Goal: Task Accomplishment & Management: Manage account settings

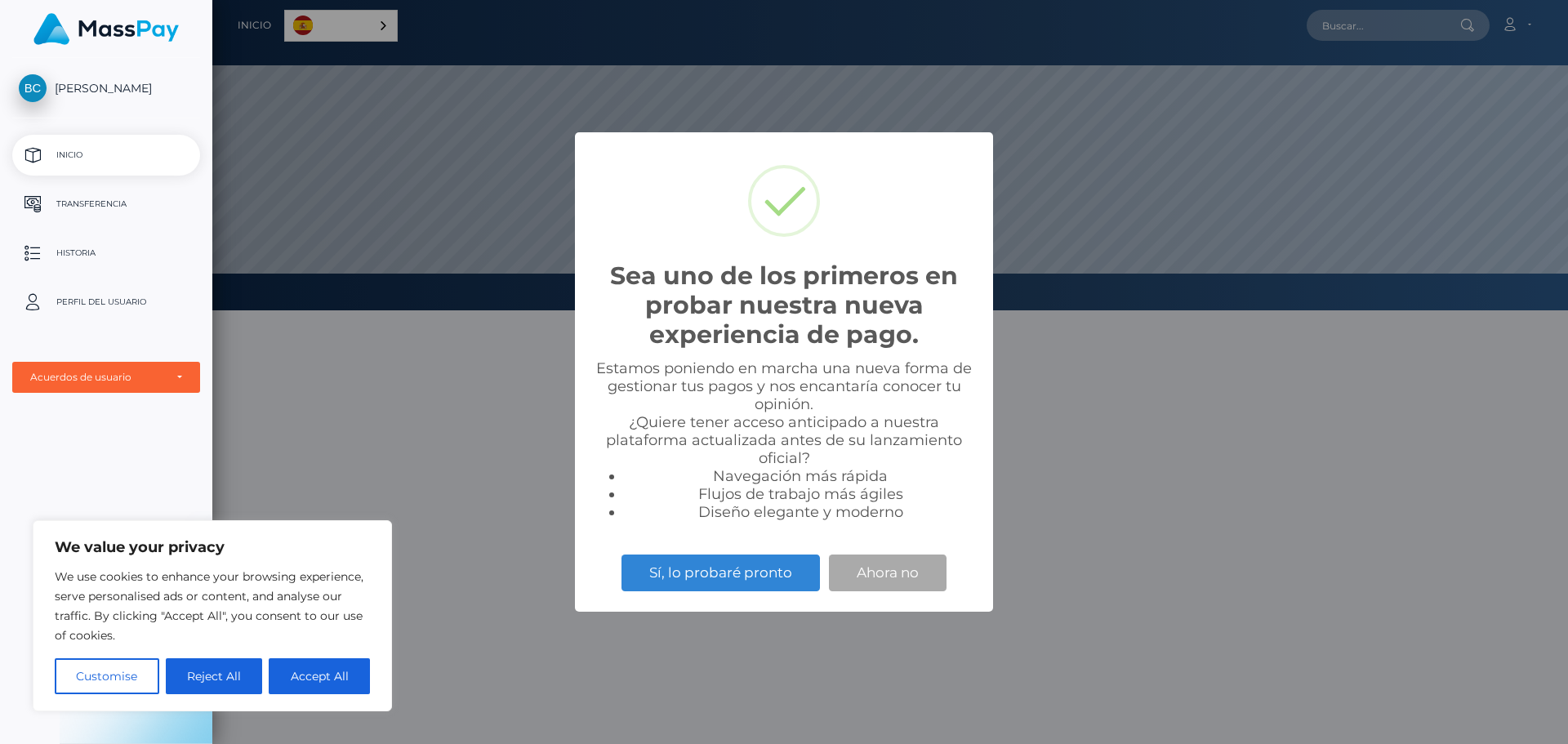
scroll to position [310, 1356]
click at [326, 678] on button "Accept All" at bounding box center [320, 676] width 101 height 36
checkbox input "true"
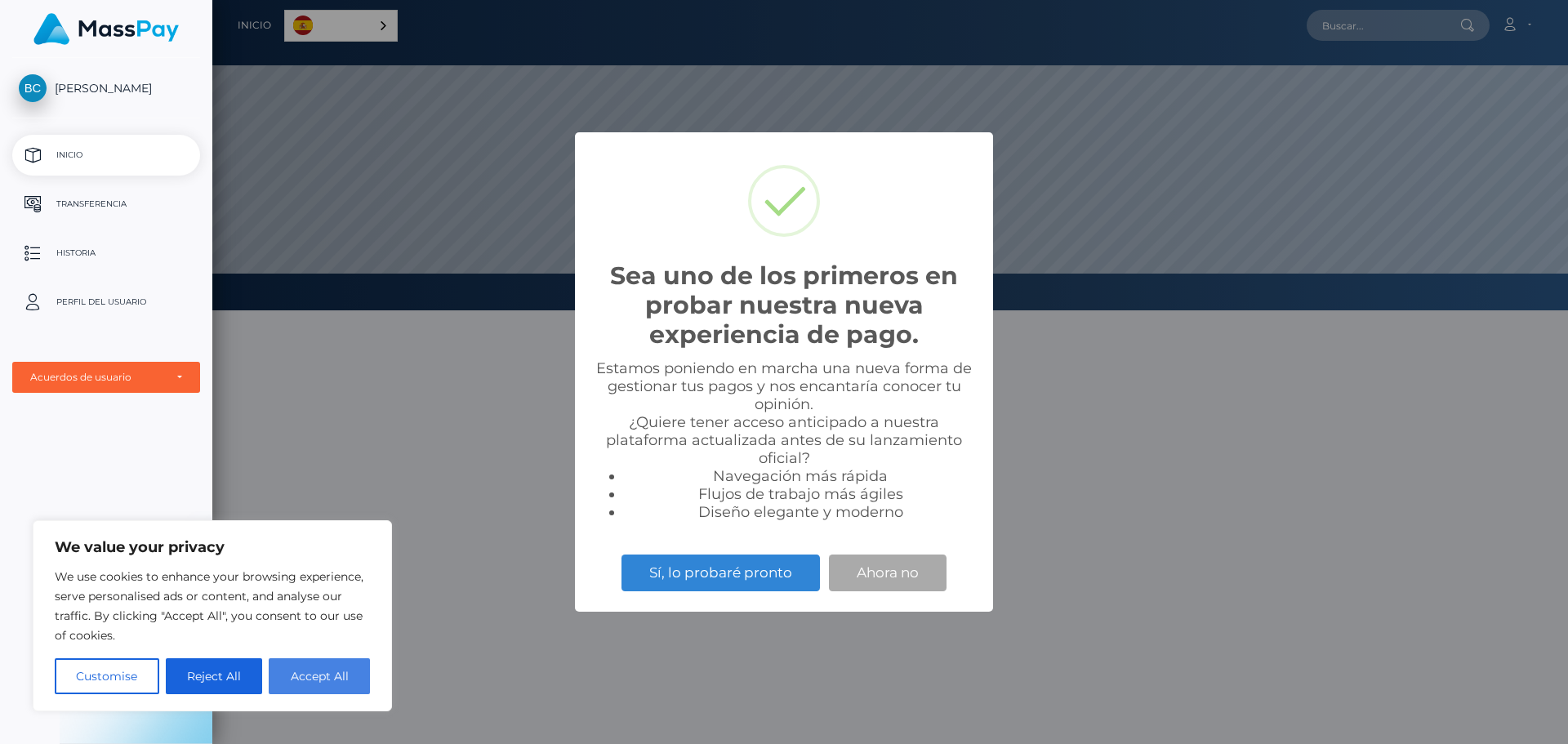
checkbox input "true"
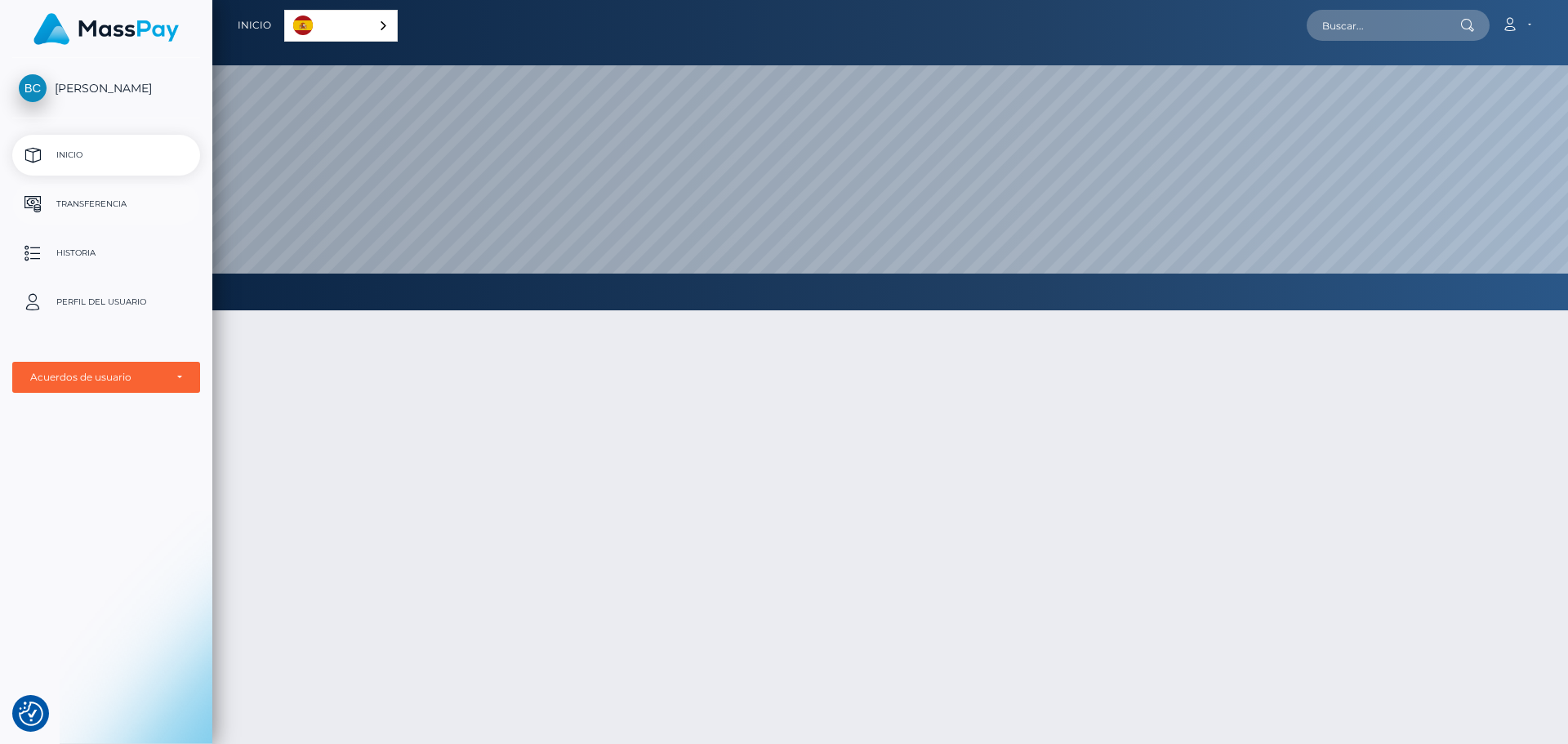
click at [98, 207] on p "Transferencia" at bounding box center [105, 204] width 174 height 24
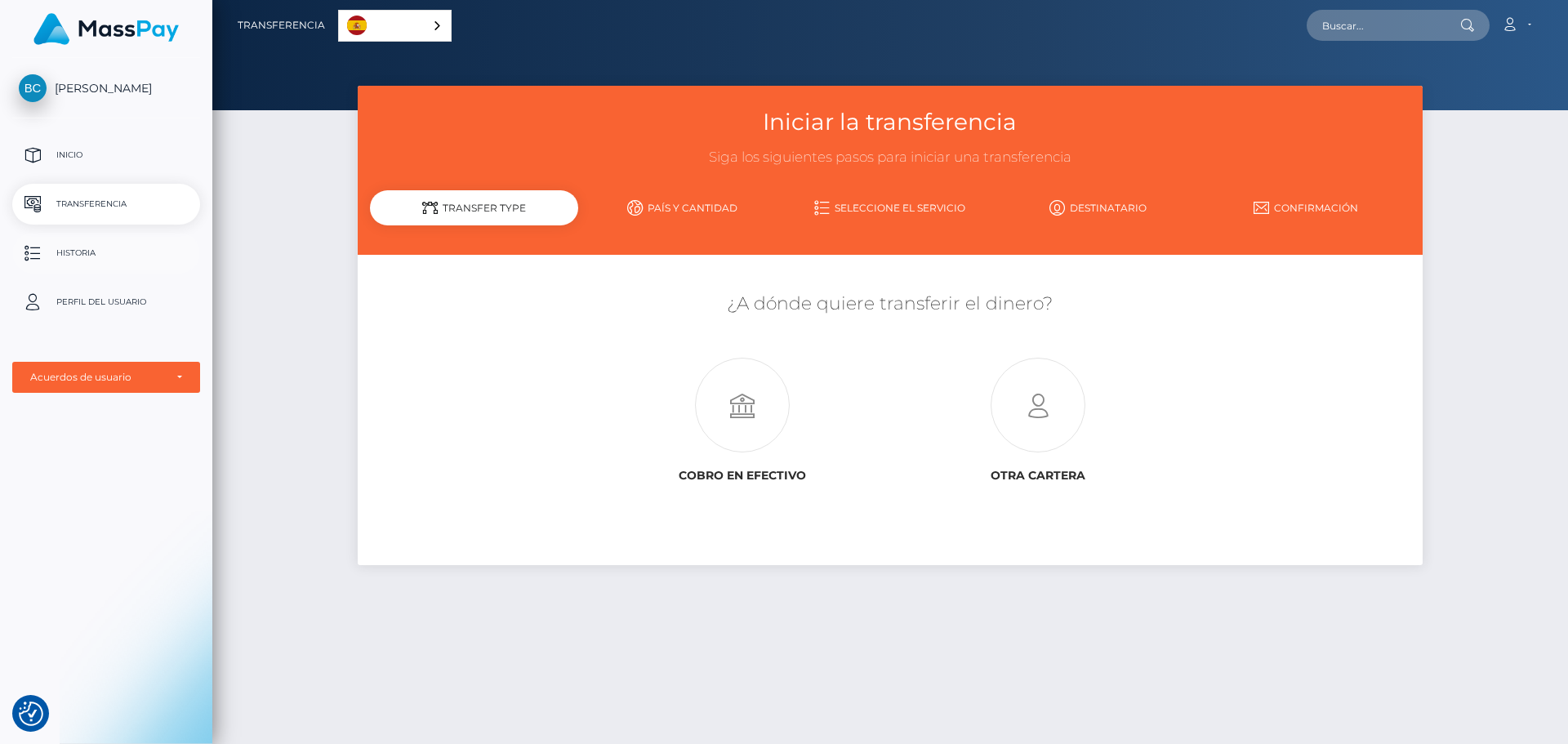
click at [88, 251] on p "Historia" at bounding box center [105, 253] width 174 height 24
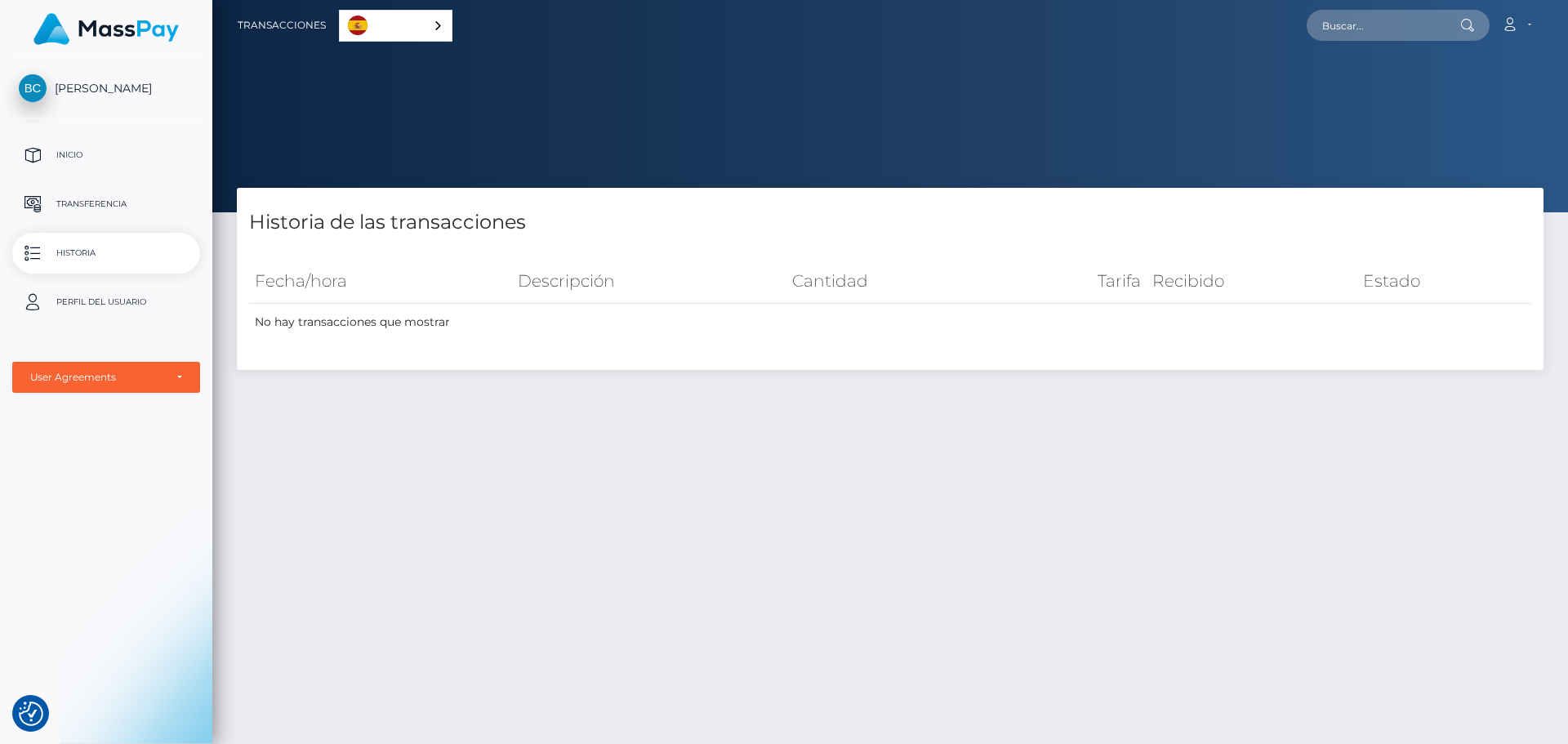
click at [93, 300] on p "Perfil del usuario" at bounding box center [105, 301] width 174 height 24
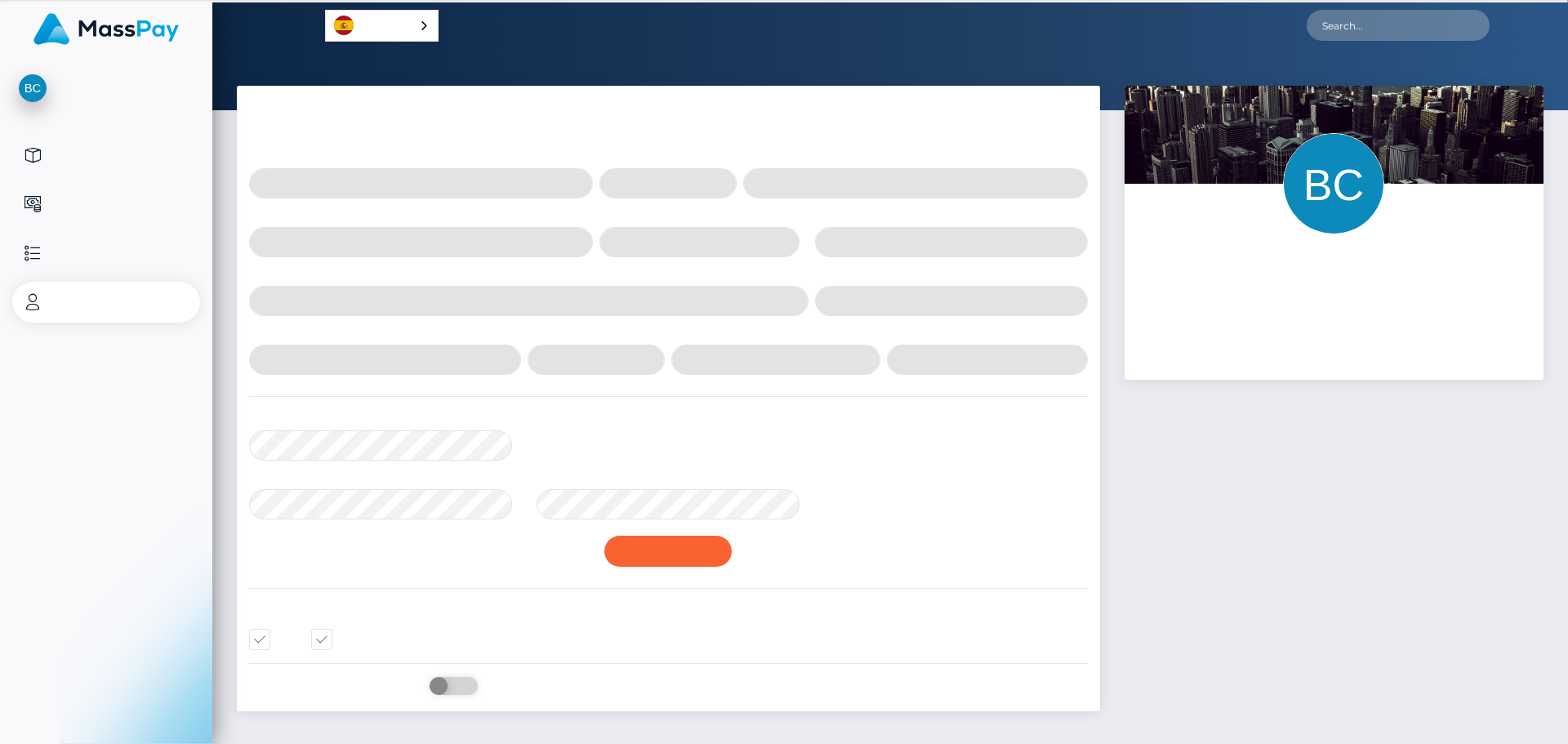
select select
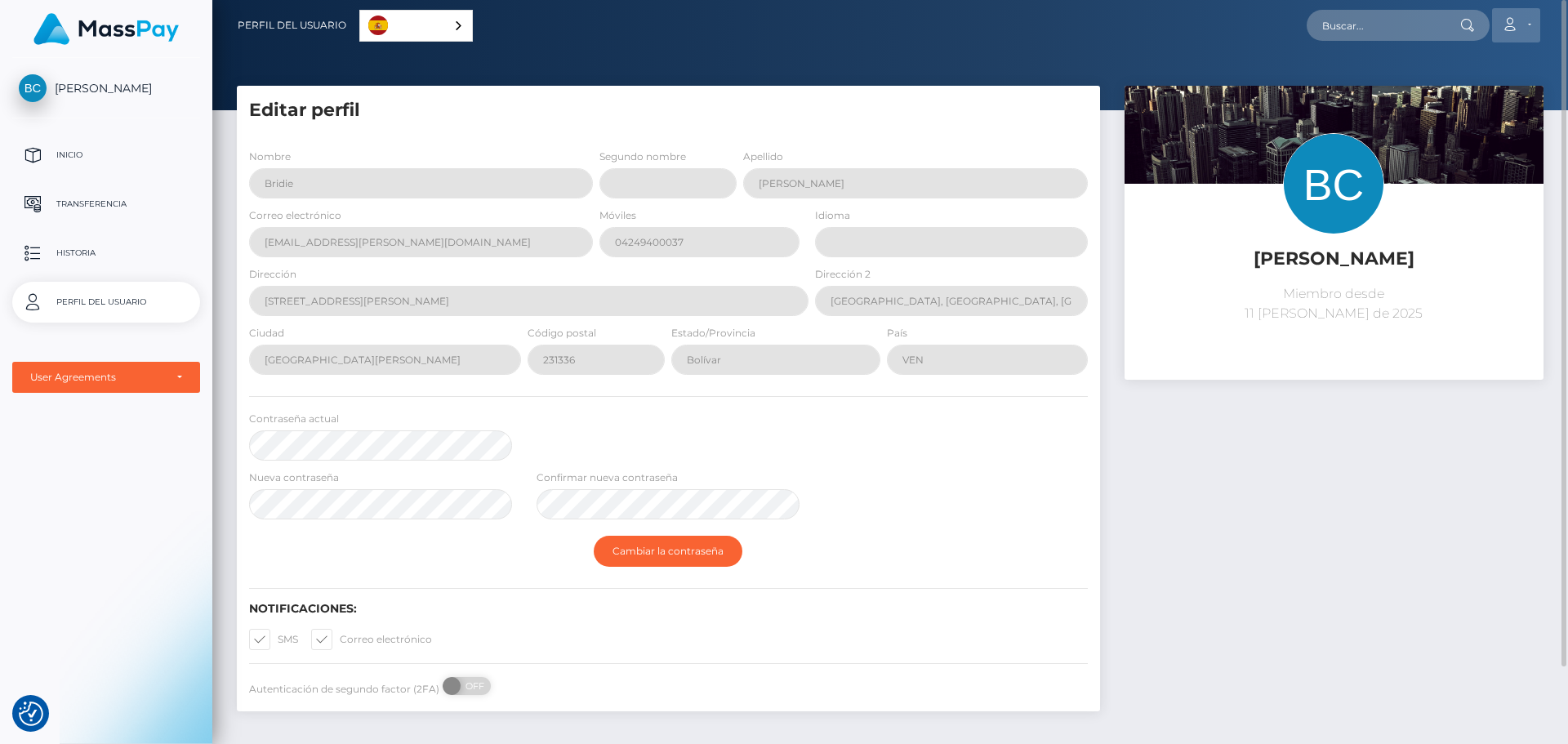
click at [1524, 31] on link "Cuenta" at bounding box center [1515, 24] width 48 height 34
click at [1485, 68] on link "Editar perfil" at bounding box center [1477, 70] width 131 height 30
click at [811, 408] on form "Nombre Bridie Segundo nombre Apellido Camargo Correo electrónico bridie.camargo…" at bounding box center [669, 362] width 838 height 427
click at [396, 27] on link "Español" at bounding box center [415, 25] width 112 height 30
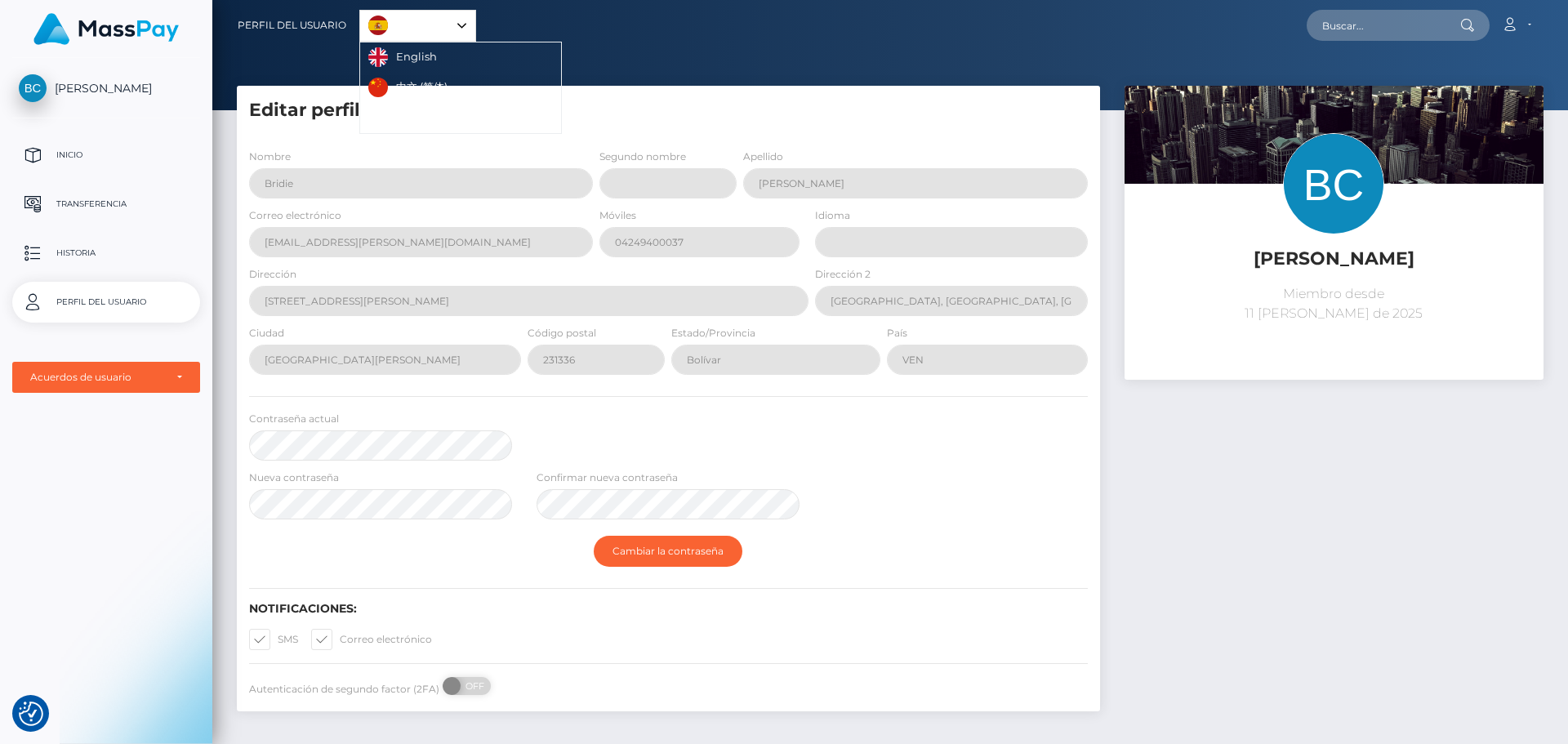
click at [555, 108] on h5 "Editar perfil" at bounding box center [669, 111] width 838 height 25
click at [549, 124] on div "Editar perfil Nombre Bridie Segundo nombre Apellido Camargo Correo electrónico …" at bounding box center [669, 399] width 863 height 626
click at [560, 77] on div at bounding box center [890, 55] width 1356 height 110
click at [580, 53] on div at bounding box center [890, 55] width 1356 height 110
click at [571, 106] on h5 "Editar perfil" at bounding box center [669, 111] width 838 height 25
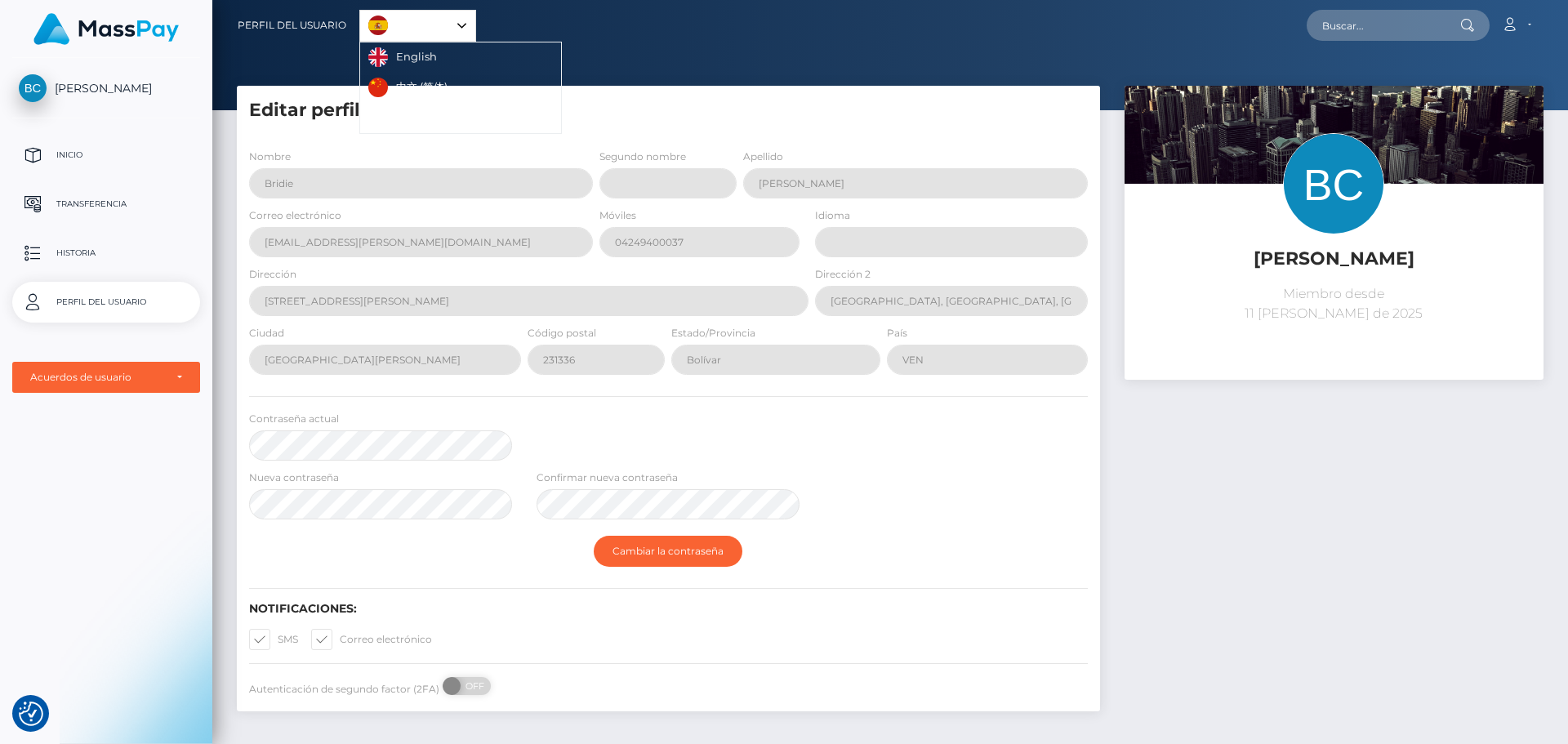
drag, startPoint x: 1035, startPoint y: 489, endPoint x: 975, endPoint y: 496, distance: 60.4
click at [975, 496] on div "Nueva contraseña Confirmar nueva contraseña" at bounding box center [669, 498] width 863 height 59
click at [129, 86] on span "[PERSON_NAME]" at bounding box center [106, 88] width 188 height 15
click at [642, 548] on button "Cambiar la contraseña" at bounding box center [668, 552] width 148 height 31
click at [642, 552] on button "Cambiar la contraseña" at bounding box center [668, 552] width 148 height 31
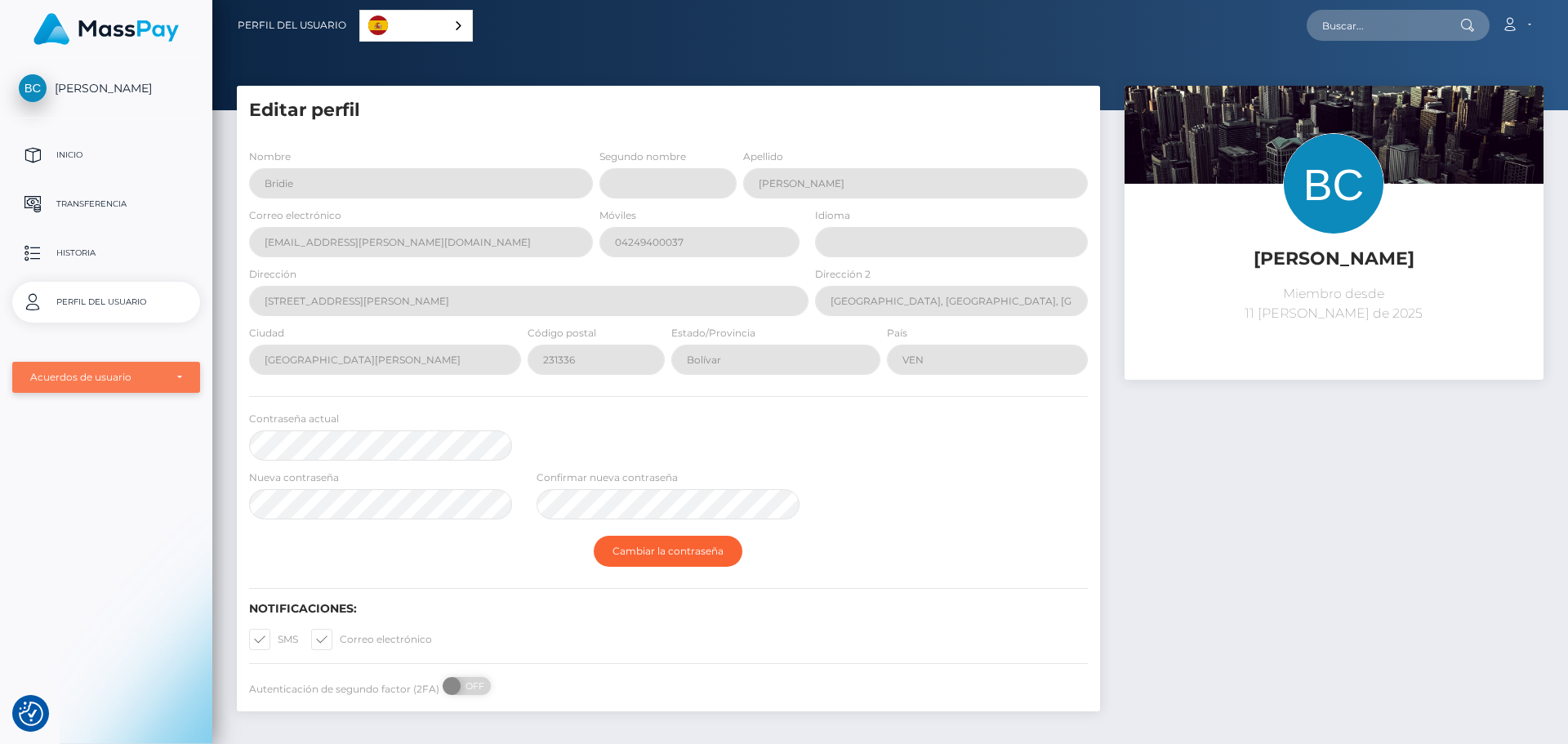
click at [62, 385] on div "Acuerdos de usuario" at bounding box center [106, 377] width 188 height 31
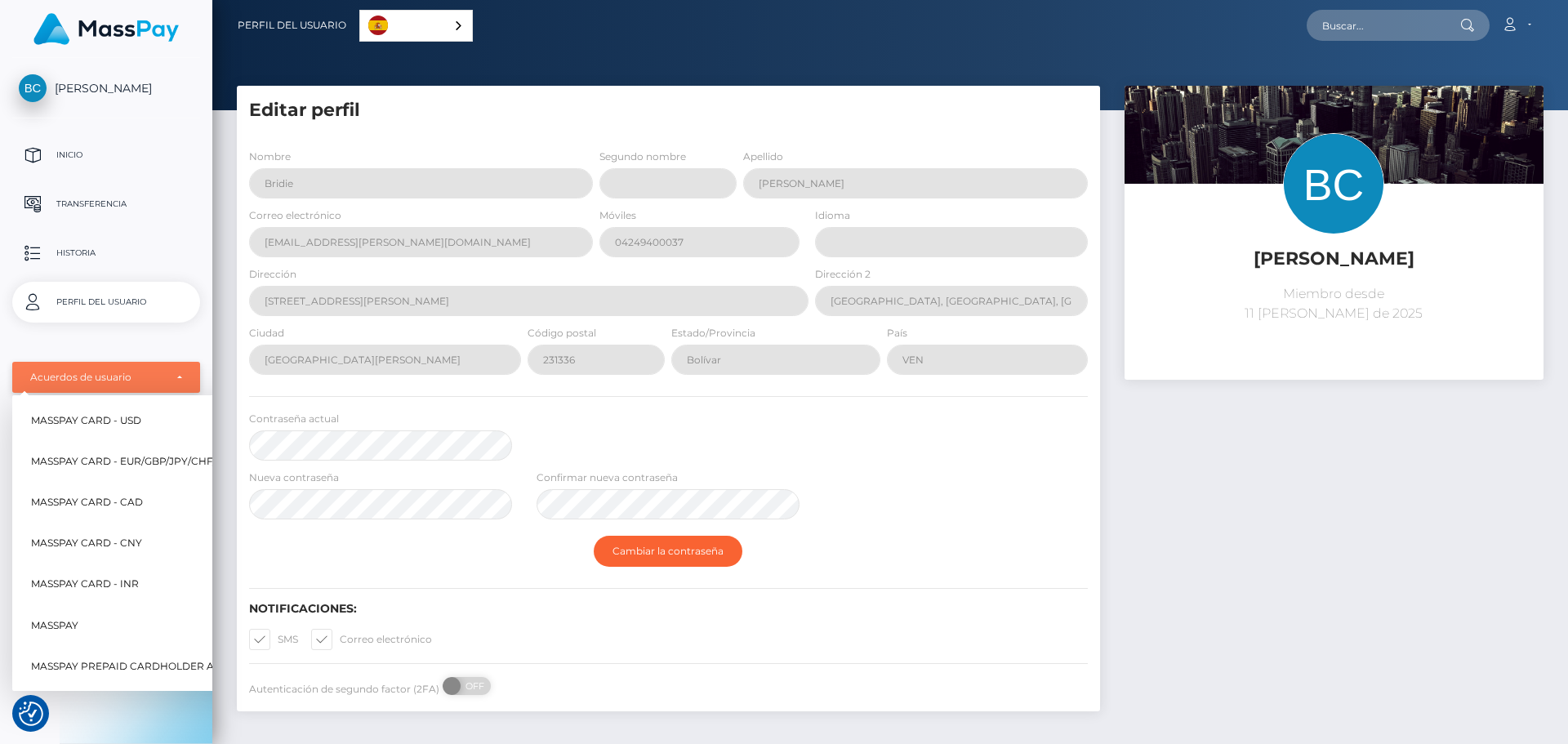
click at [62, 380] on div "Acuerdos de usuario" at bounding box center [96, 376] width 134 height 13
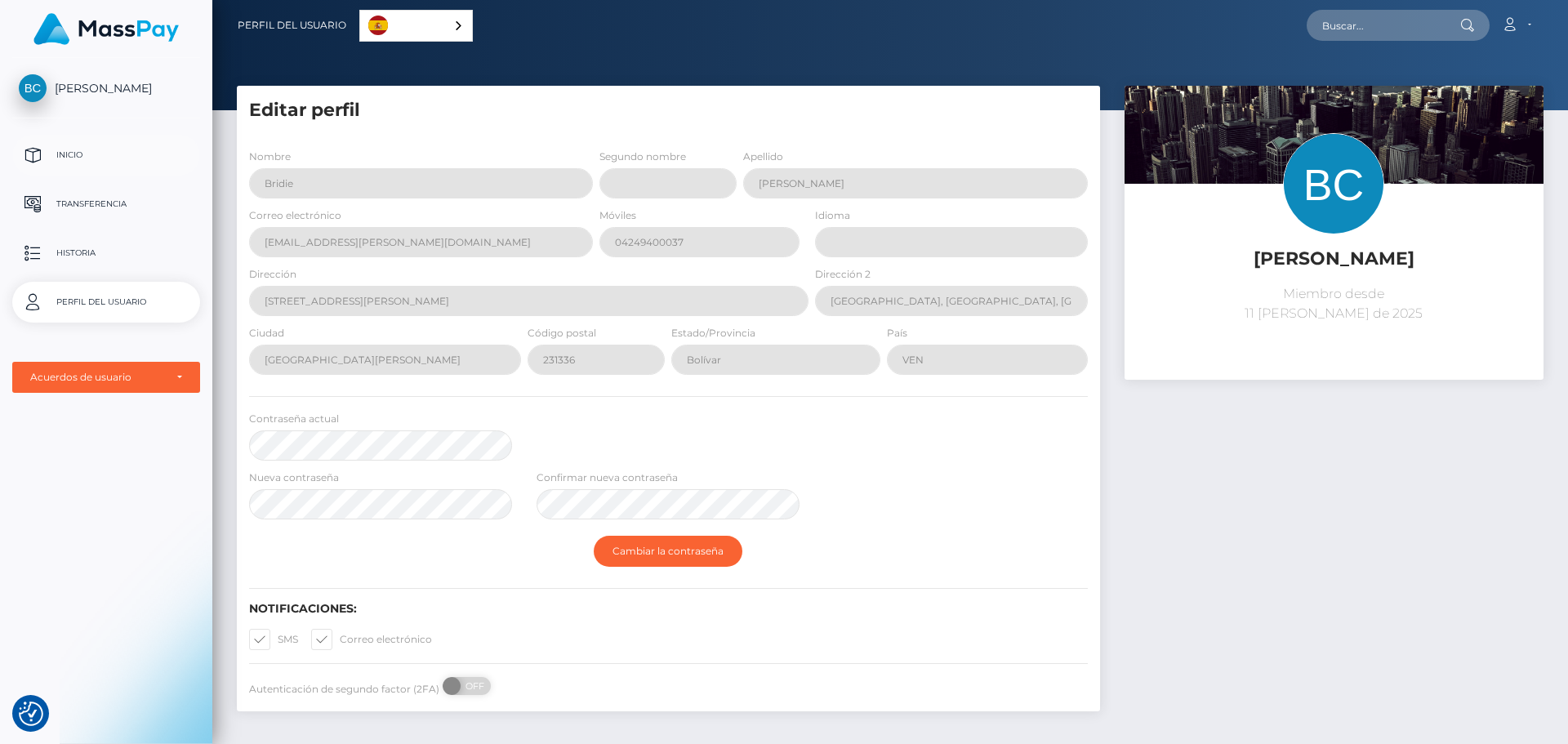
click at [79, 155] on p "Inicio" at bounding box center [105, 155] width 174 height 24
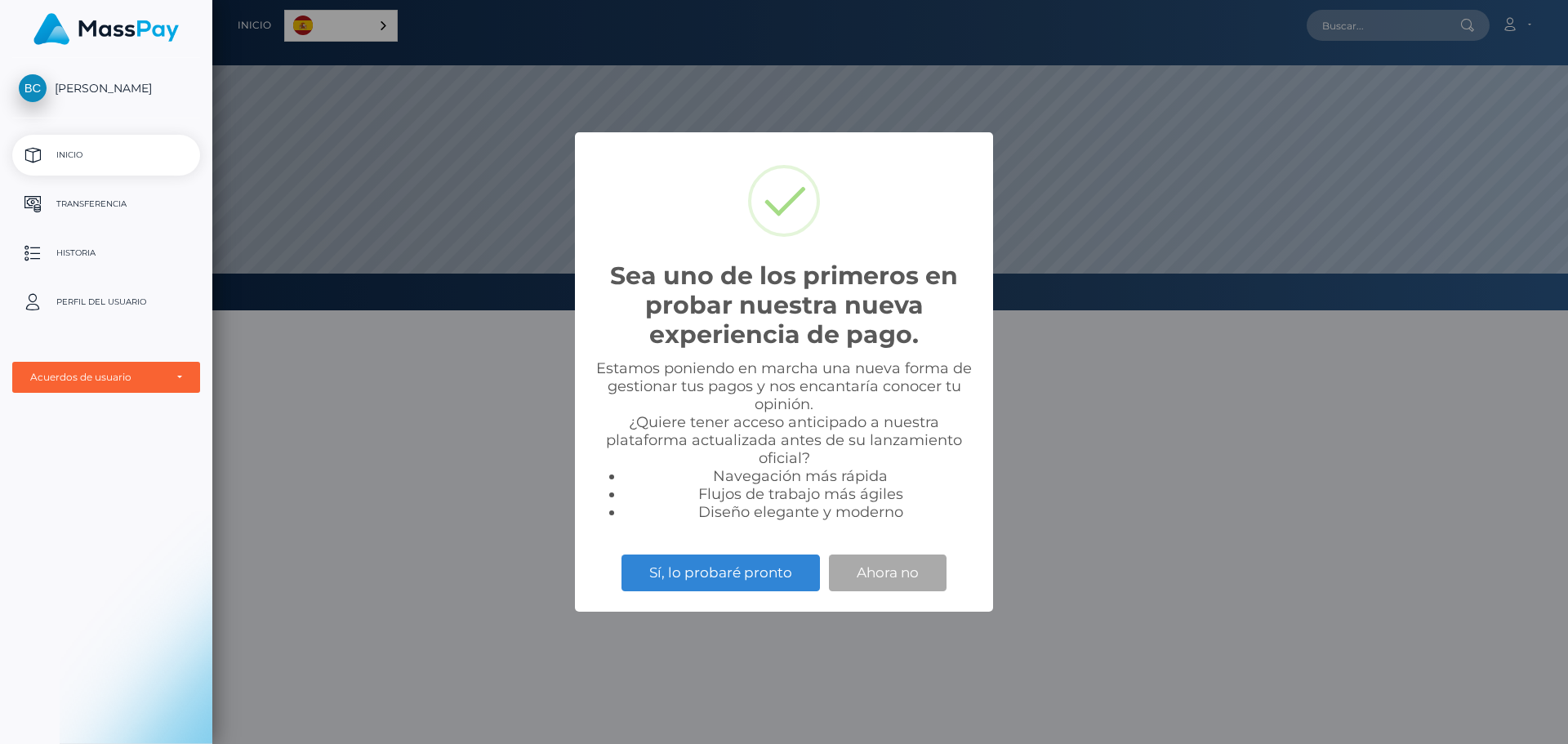
scroll to position [310, 1356]
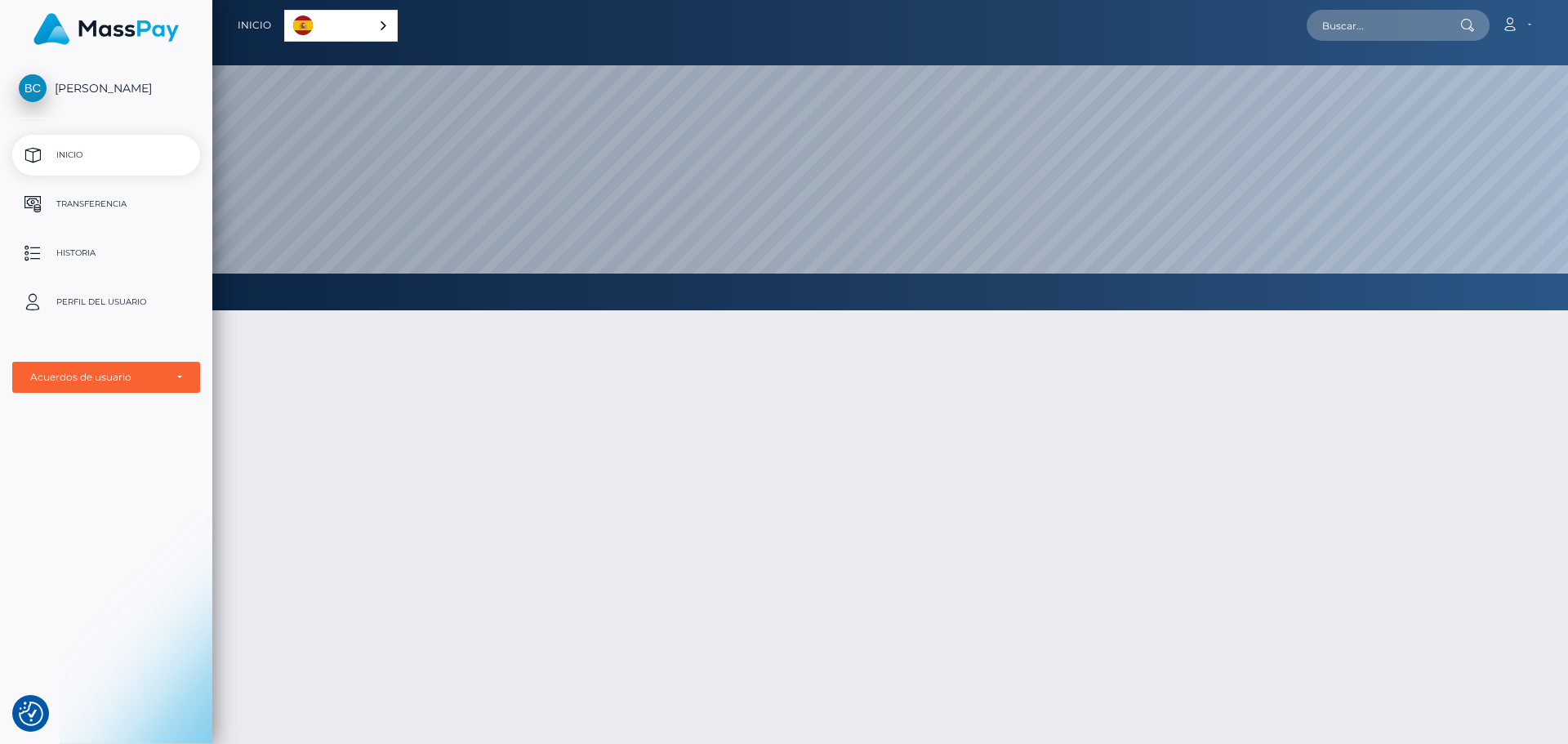
click at [834, 477] on div at bounding box center [890, 607] width 1356 height 644
click at [1524, 21] on link "Cuenta" at bounding box center [1515, 24] width 48 height 34
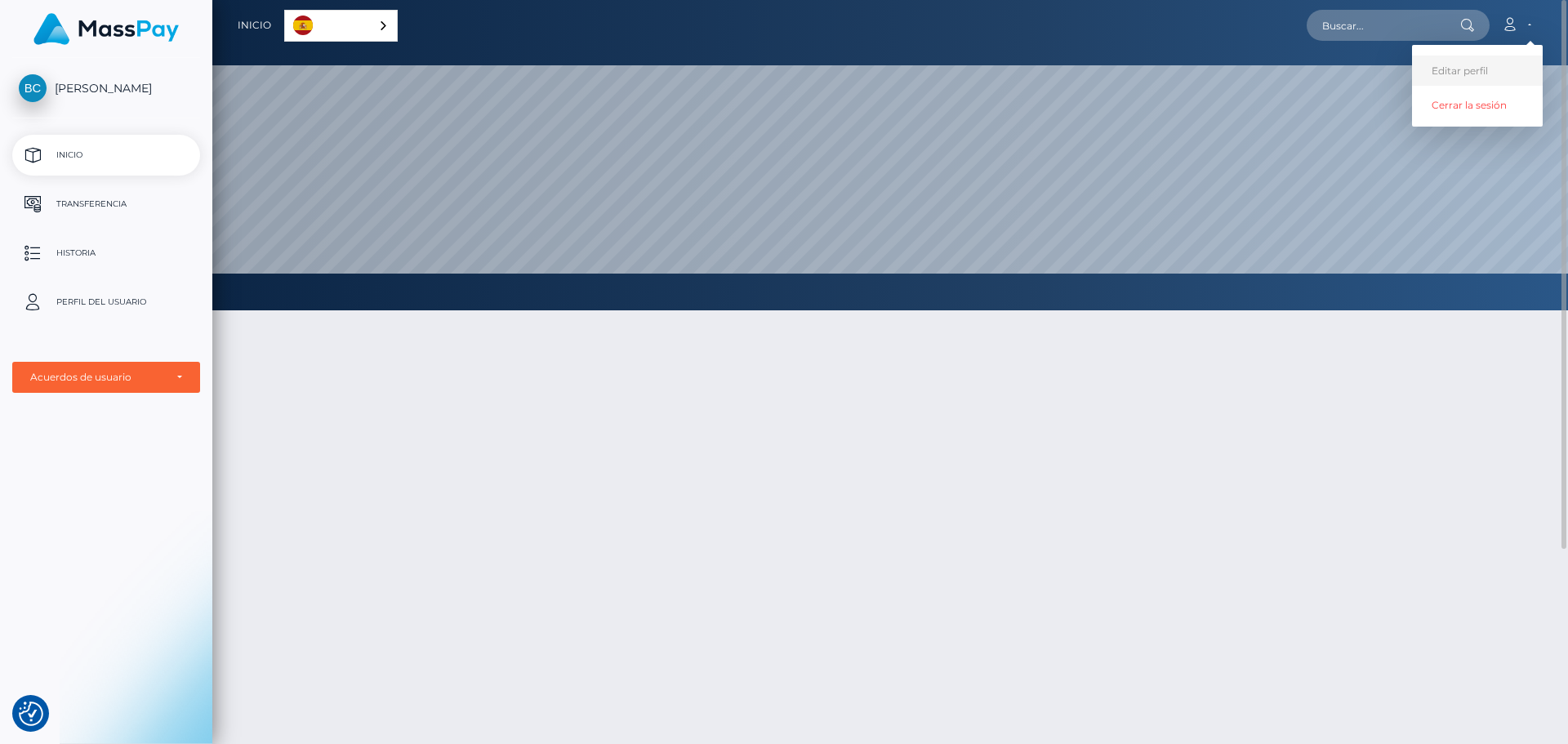
click at [1476, 73] on link "Editar perfil" at bounding box center [1477, 70] width 131 height 30
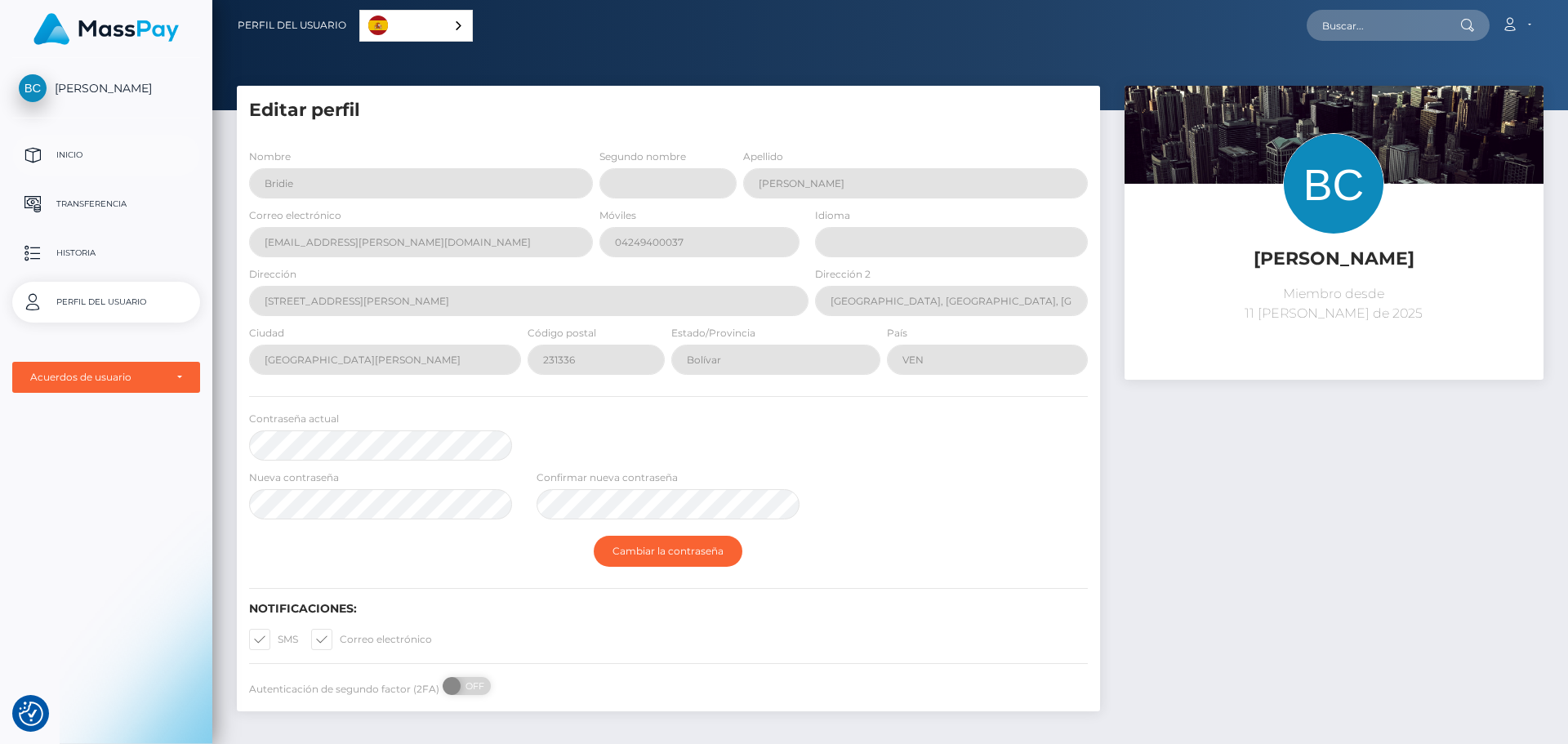
click at [76, 151] on p "Inicio" at bounding box center [105, 155] width 174 height 24
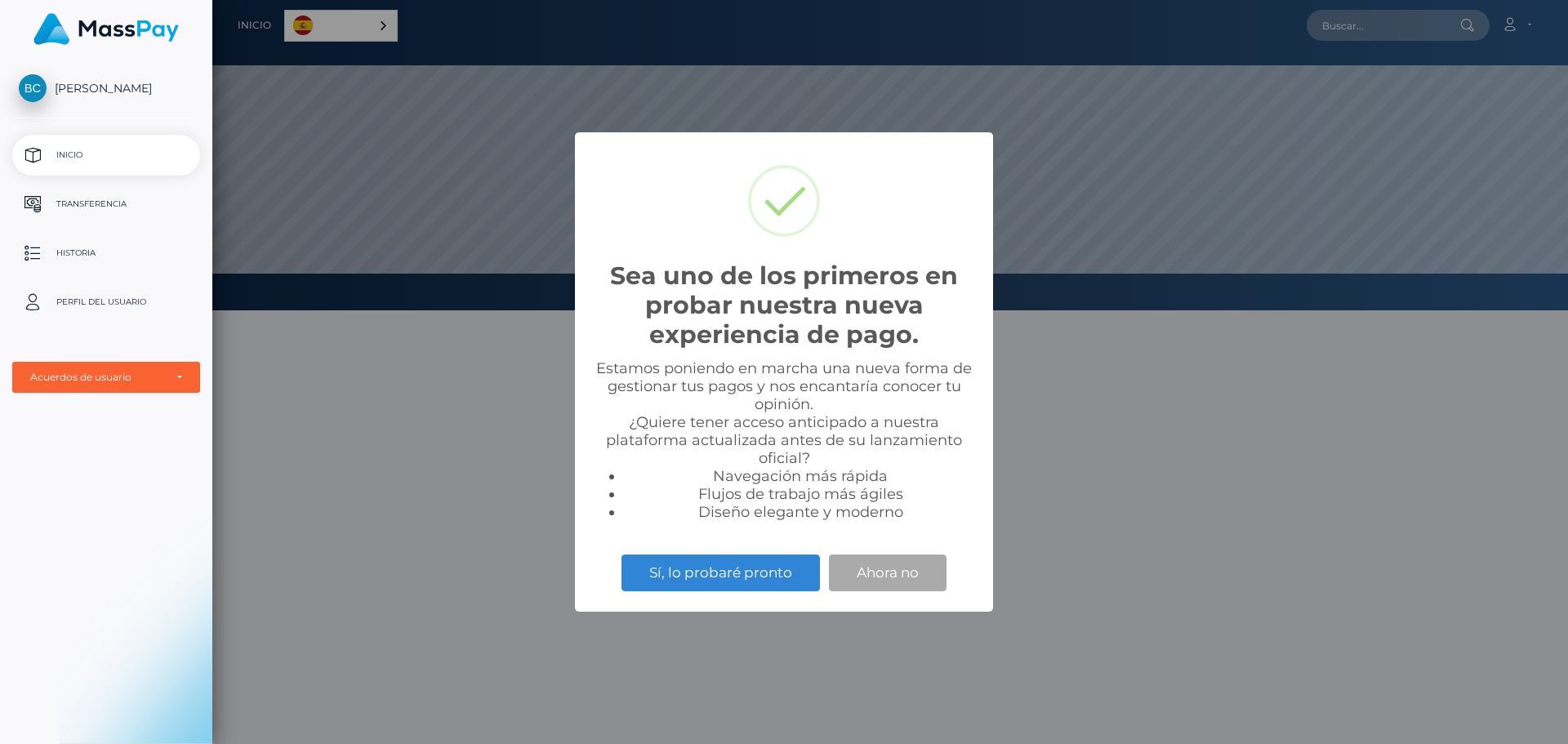
scroll to position [310, 1356]
click at [703, 568] on button "Sí, lo probaré pronto" at bounding box center [721, 572] width 199 height 36
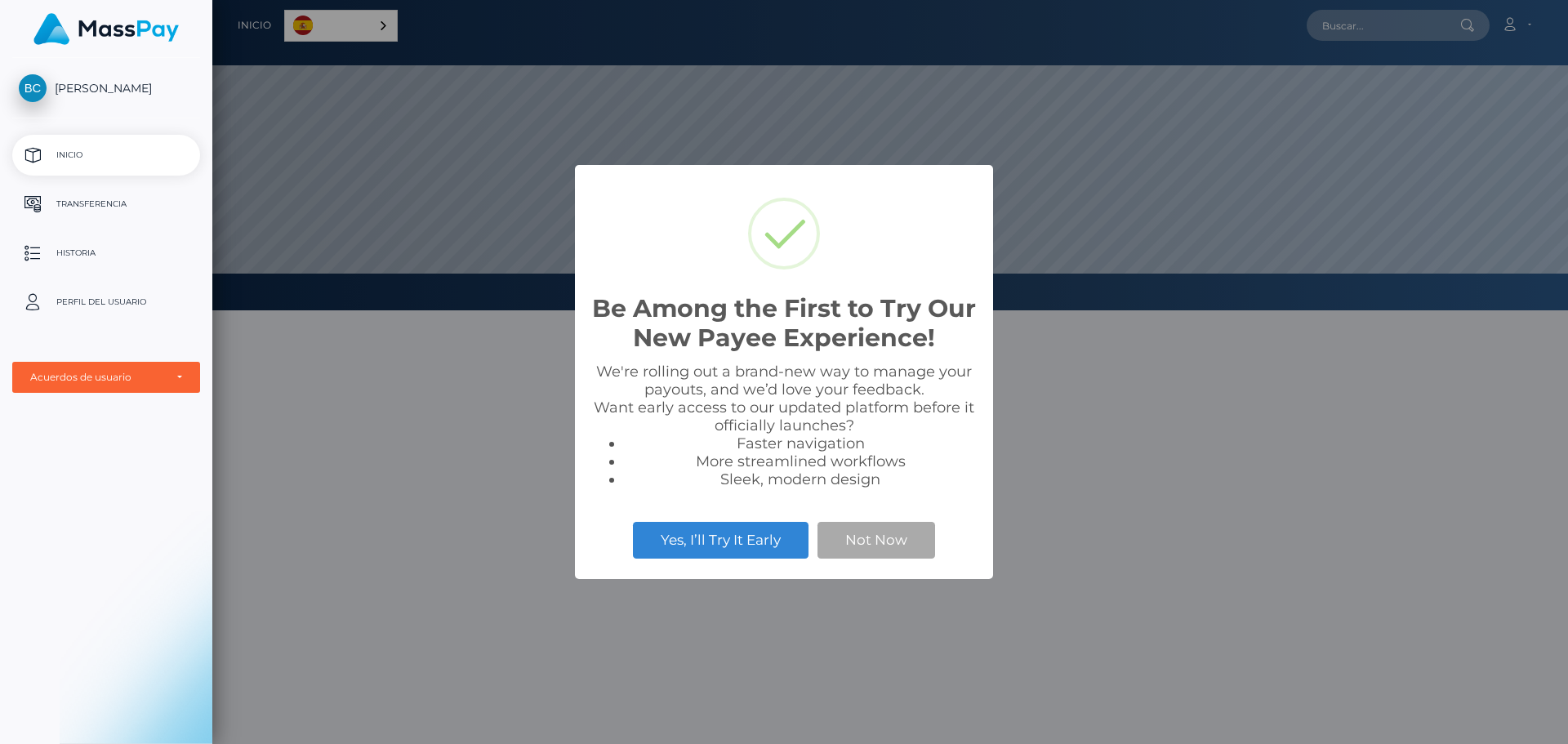
scroll to position [310, 1356]
click at [691, 543] on button "Yes, I’ll Try It Early" at bounding box center [720, 539] width 175 height 36
